Goal: Use online tool/utility: Utilize a website feature to perform a specific function

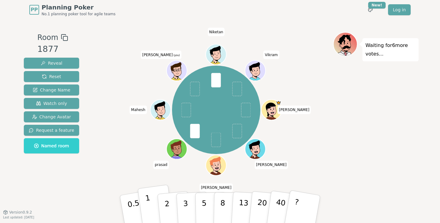
click at [149, 204] on p "1" at bounding box center [149, 210] width 9 height 33
click at [49, 61] on span "Reveal" at bounding box center [52, 63] width 22 height 6
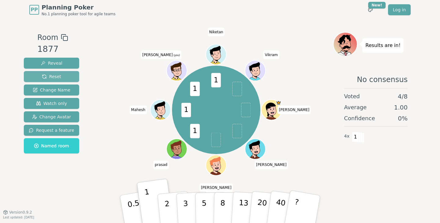
click at [57, 74] on span "Reset" at bounding box center [51, 77] width 19 height 6
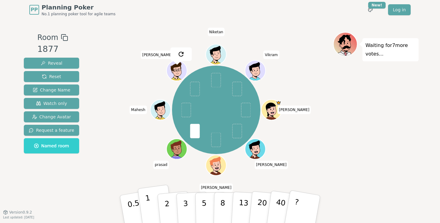
click at [152, 204] on button "1" at bounding box center [156, 210] width 36 height 50
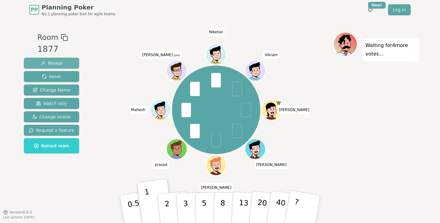
click at [41, 67] on button "Reveal" at bounding box center [51, 63] width 55 height 11
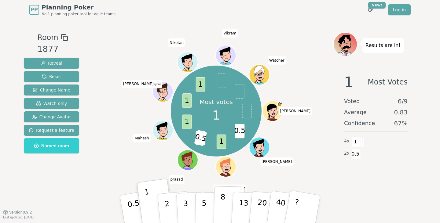
click at [220, 208] on button "8" at bounding box center [229, 209] width 31 height 46
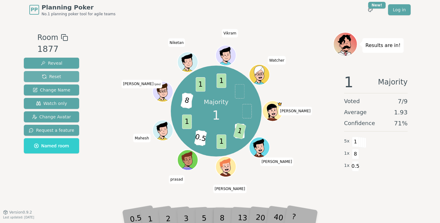
click at [46, 76] on span "Reset" at bounding box center [51, 77] width 19 height 6
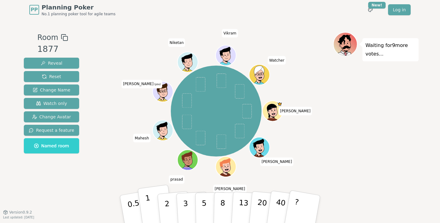
click at [151, 201] on button "1" at bounding box center [156, 210] width 36 height 50
click at [147, 213] on button "1" at bounding box center [156, 210] width 36 height 50
click at [156, 208] on button "1" at bounding box center [156, 210] width 36 height 50
click at [154, 210] on button "1" at bounding box center [156, 210] width 36 height 50
